Goal: Transaction & Acquisition: Purchase product/service

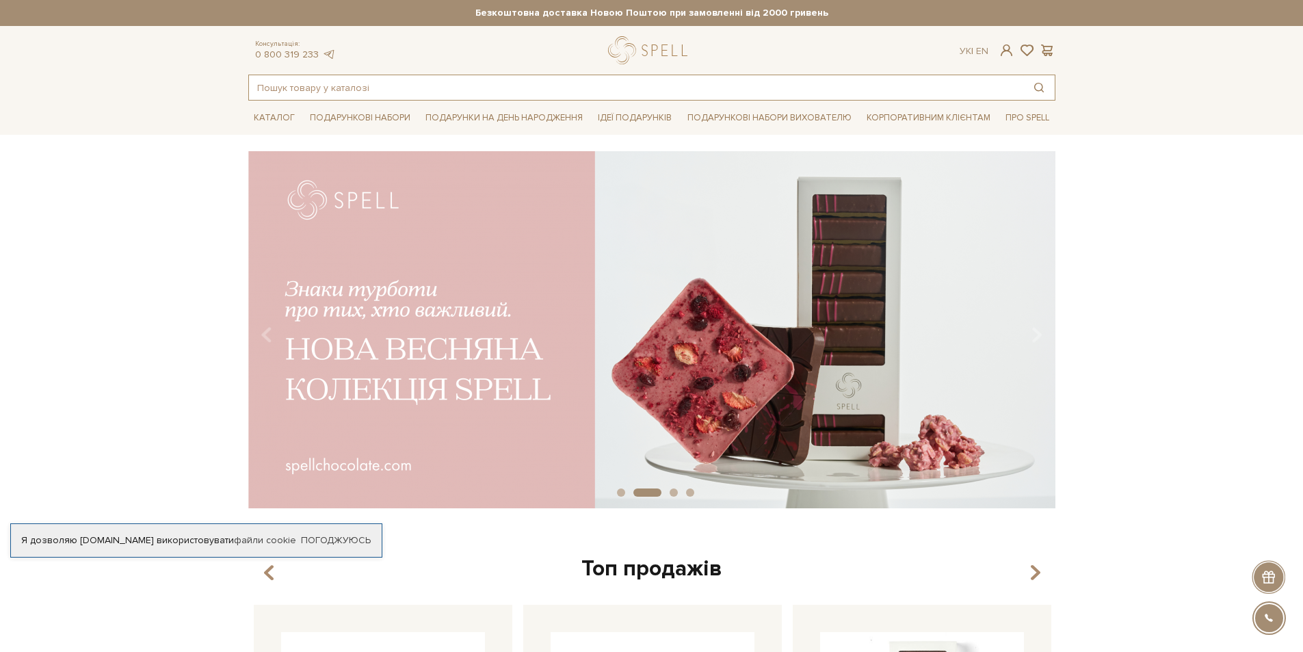
click at [549, 90] on input "text" at bounding box center [636, 87] width 774 height 25
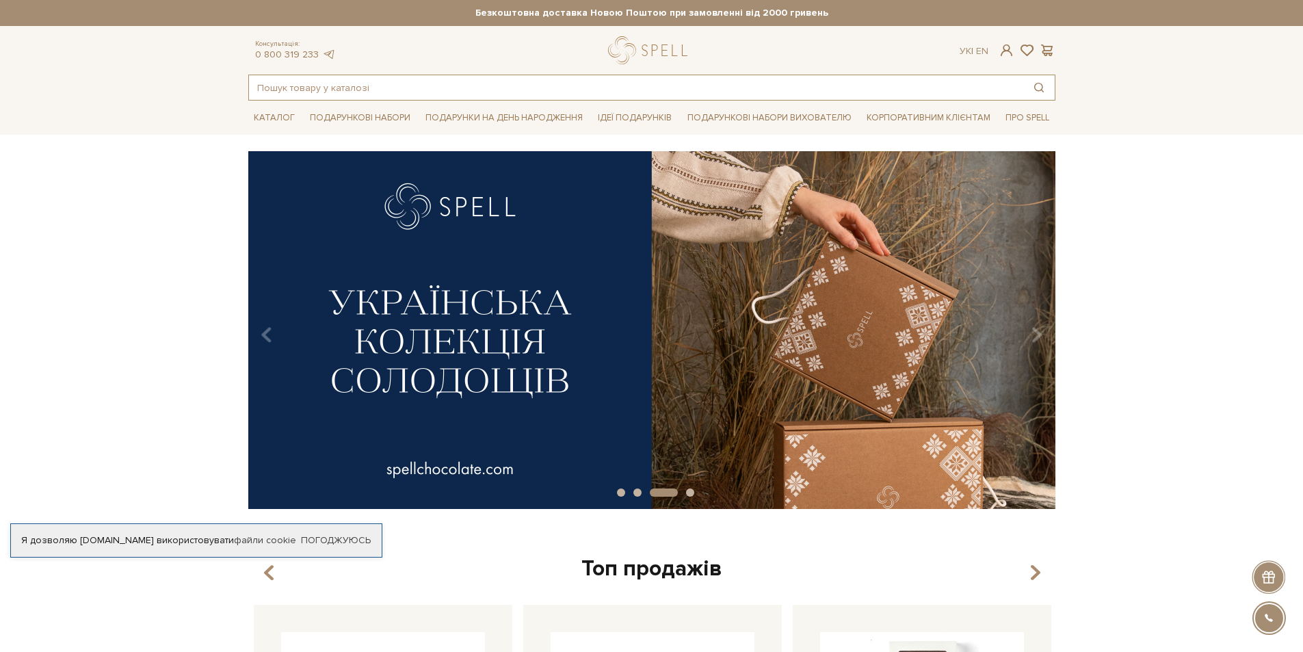
paste input "солоною карамеллю, карамелізованими пластівцями та фундуком"
type input "солоною карамеллю, карамелізованими пластівцями та фундуком"
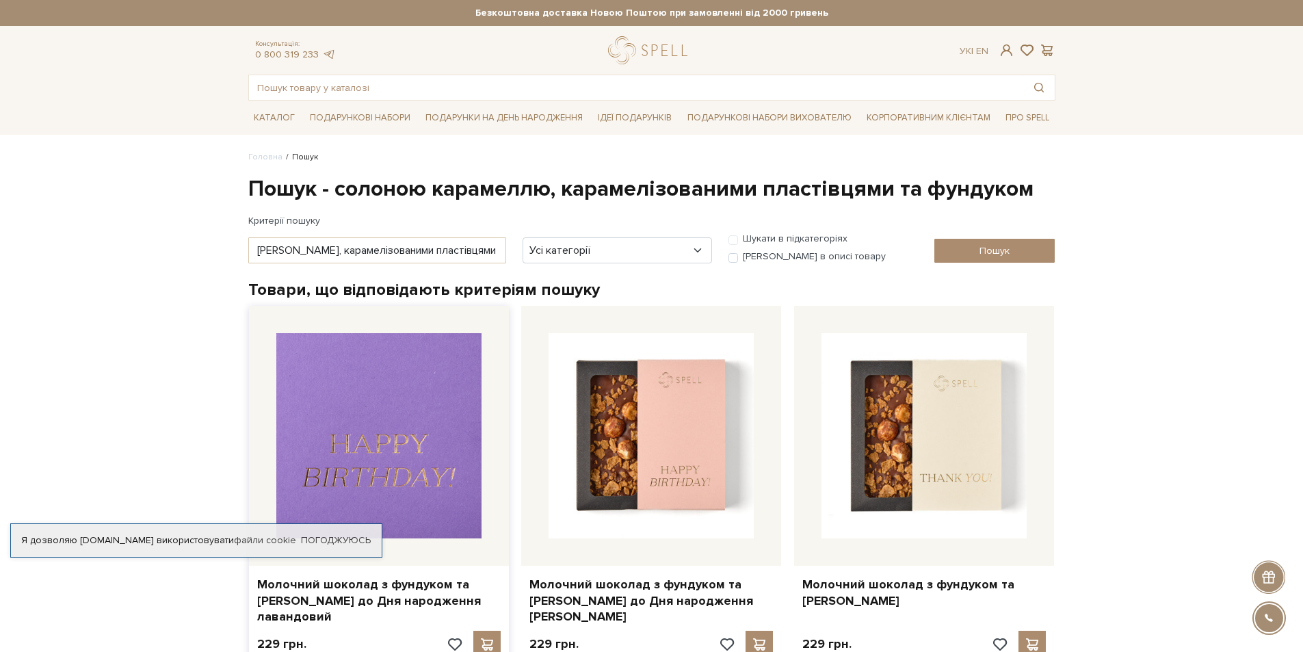
click at [395, 414] on img at bounding box center [378, 435] width 205 height 205
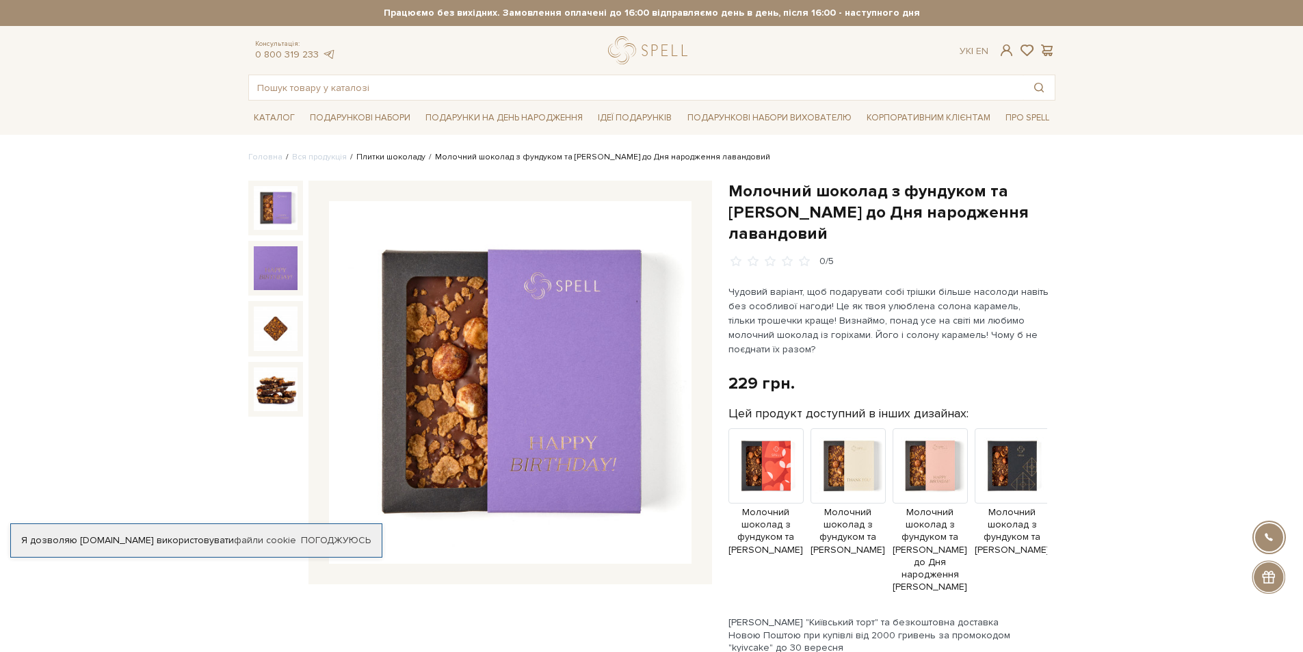
click at [387, 156] on link "Плитки шоколаду" at bounding box center [390, 157] width 69 height 10
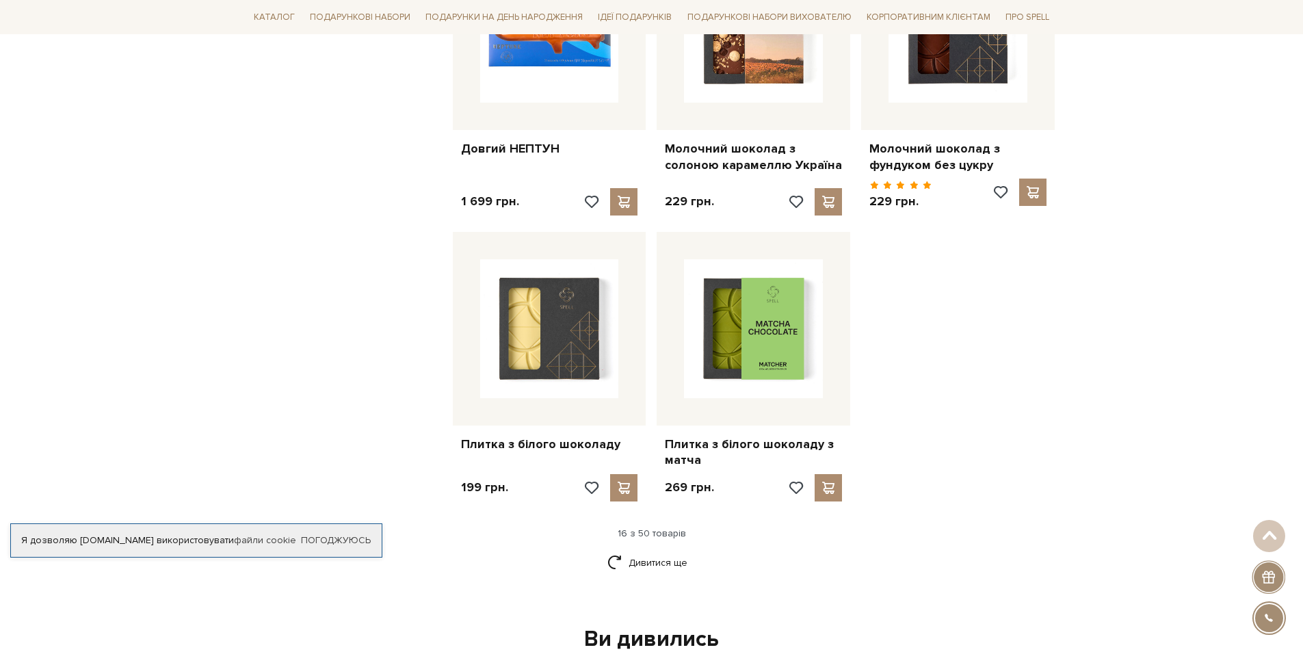
scroll to position [1641, 0]
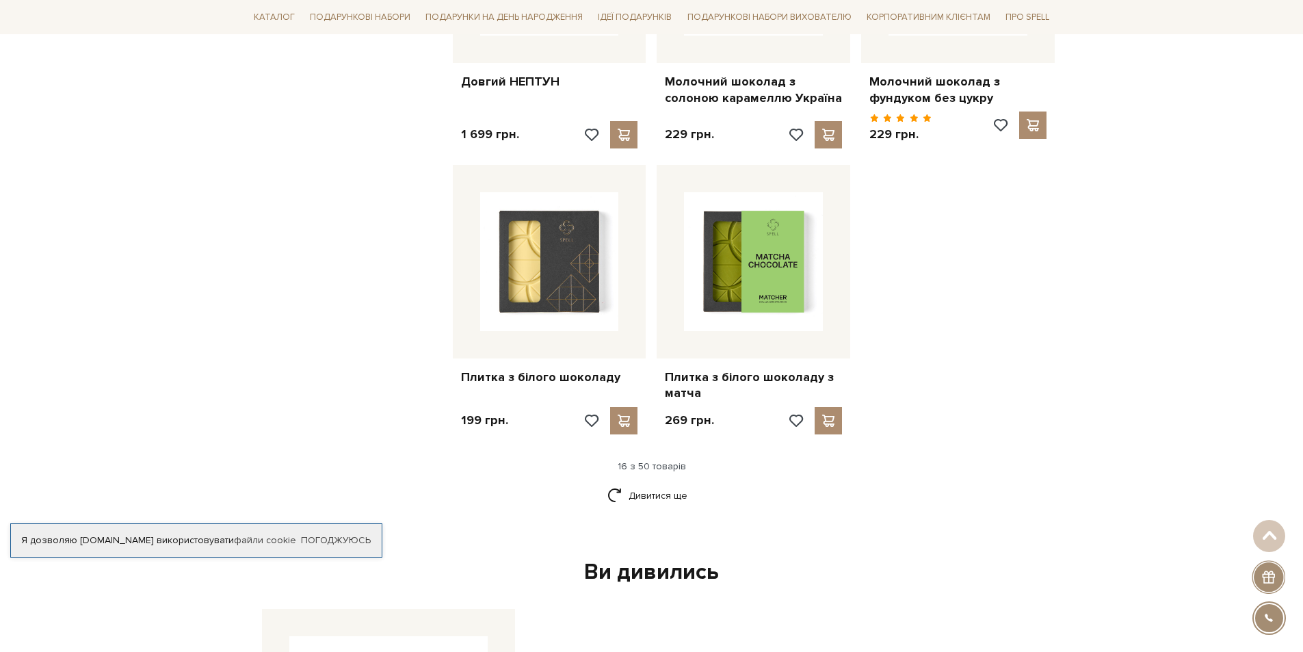
click at [659, 564] on div "Ви дивились" at bounding box center [651, 572] width 791 height 29
click at [620, 483] on link "Дивитися ще" at bounding box center [651, 495] width 89 height 24
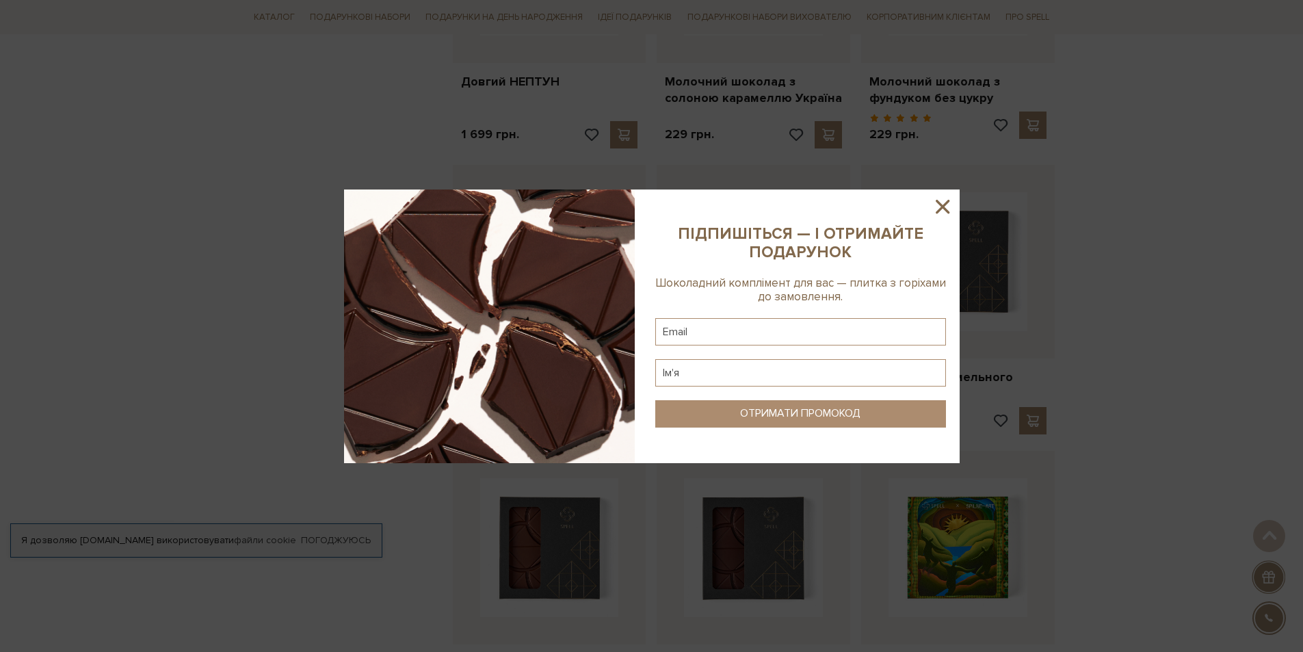
click at [942, 204] on icon at bounding box center [942, 206] width 23 height 23
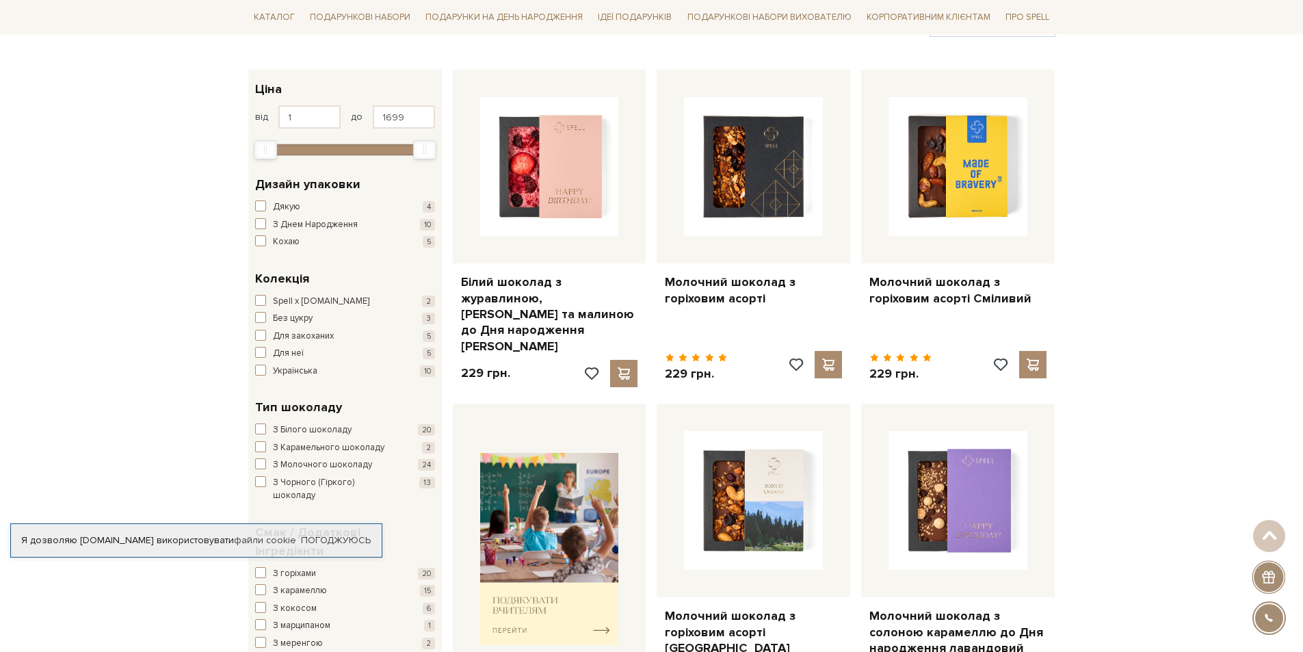
scroll to position [0, 0]
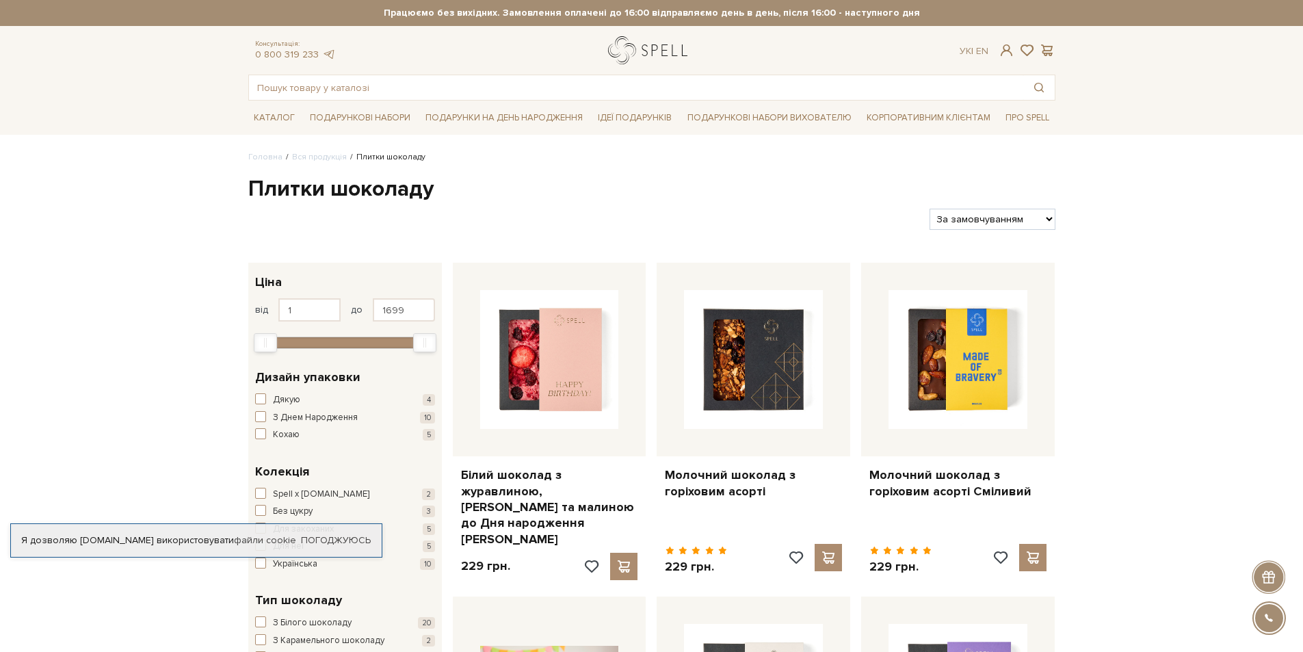
click at [664, 40] on link "logo" at bounding box center [650, 50] width 85 height 28
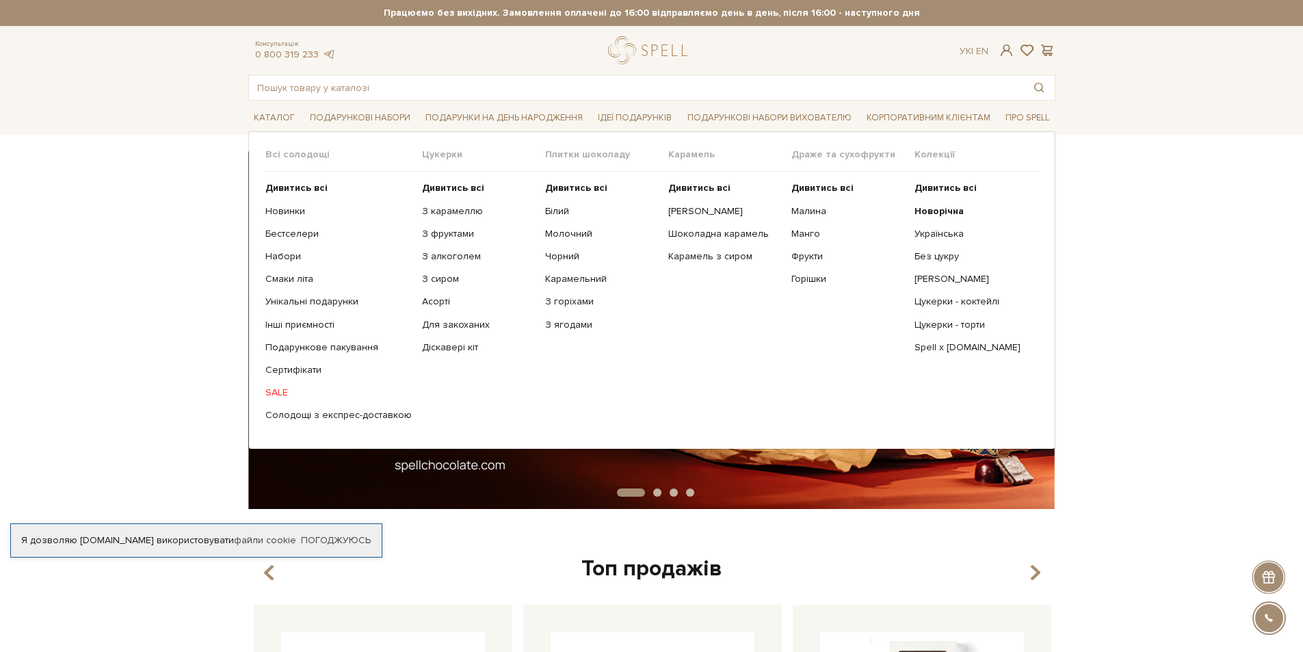
click at [272, 395] on link "SALE" at bounding box center [338, 392] width 146 height 12
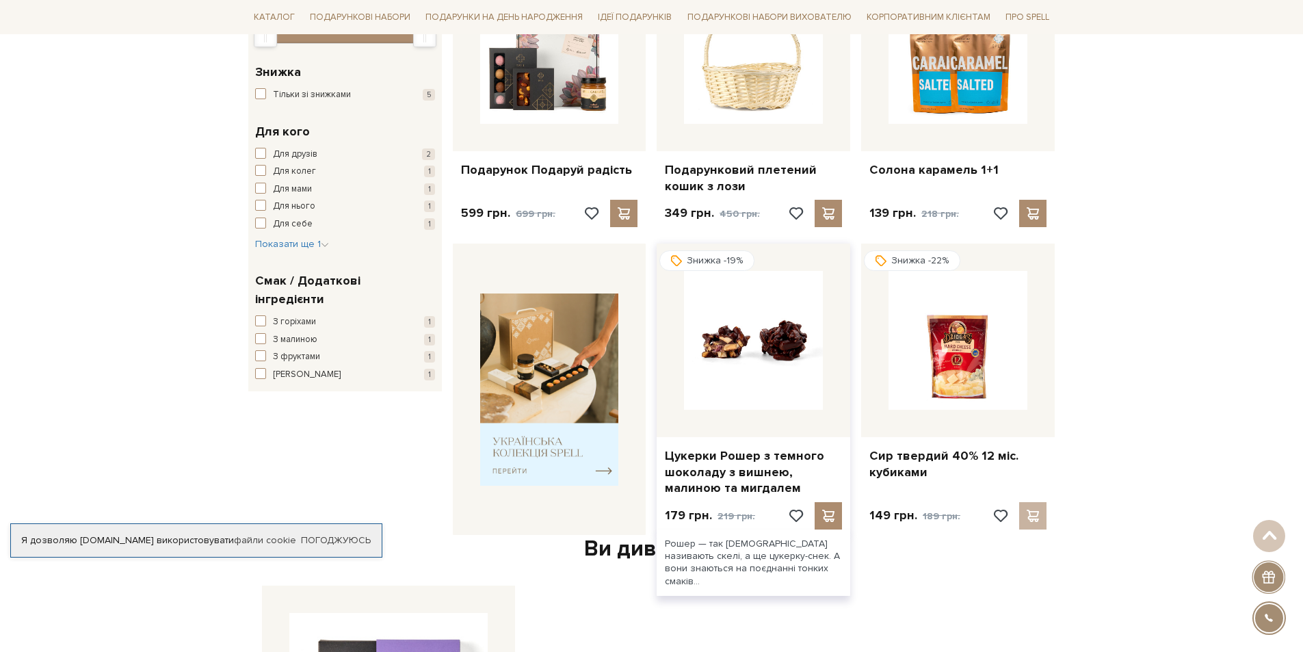
scroll to position [410, 0]
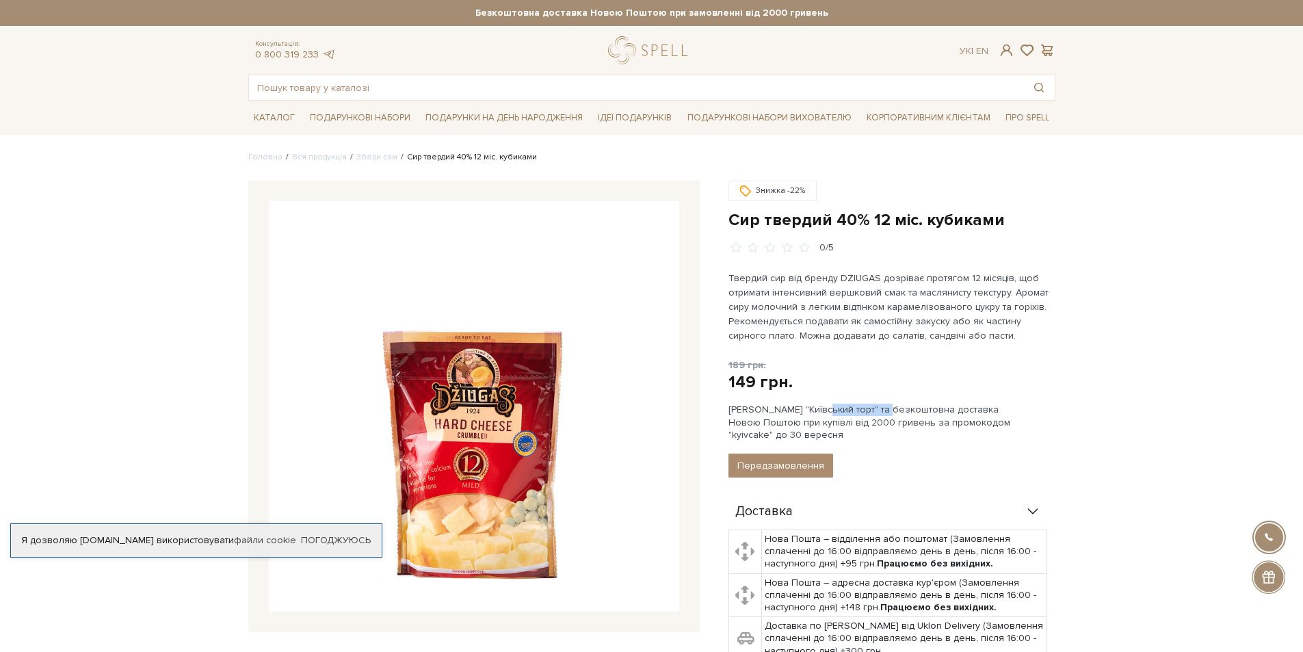
drag, startPoint x: 856, startPoint y: 408, endPoint x: 790, endPoint y: 408, distance: 66.3
click at [790, 408] on div "Сет Цукерок "Київський торт" та безкоштовна доставка Новою Поштою при купівлі в…" at bounding box center [891, 422] width 327 height 38
copy div "Київський торт"
click at [523, 75] on input "text" at bounding box center [636, 87] width 774 height 25
paste input "Київський торт"
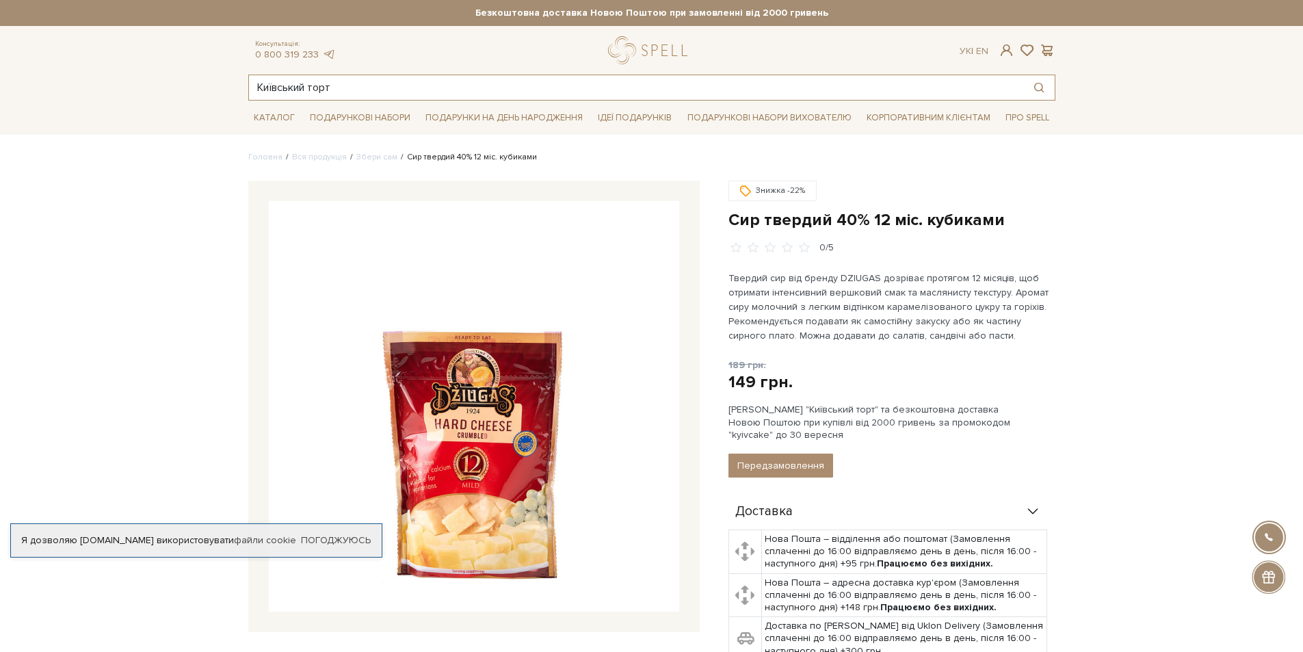
type input "Київський торт"
